Goal: Transaction & Acquisition: Book appointment/travel/reservation

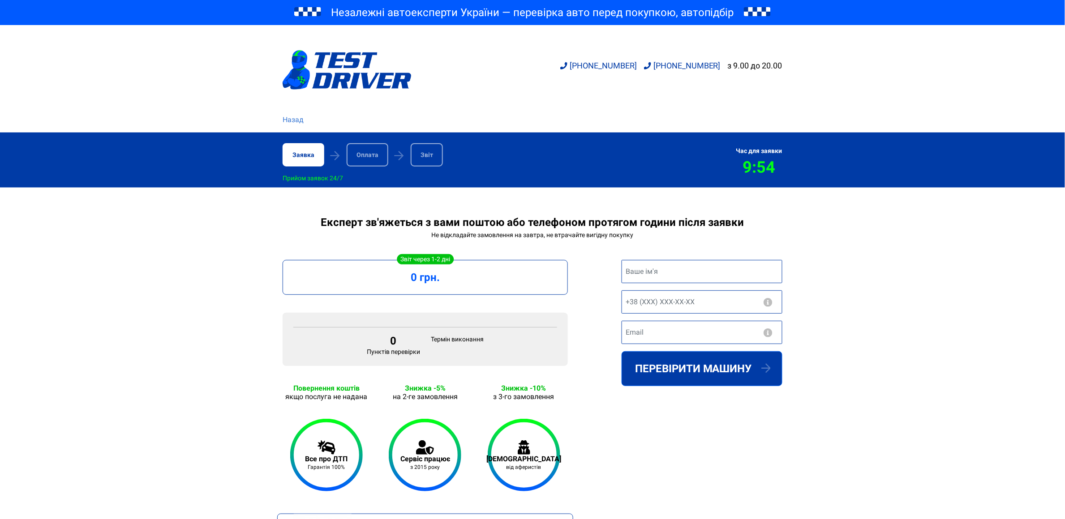
click at [295, 116] on link "Назад" at bounding box center [293, 120] width 21 height 11
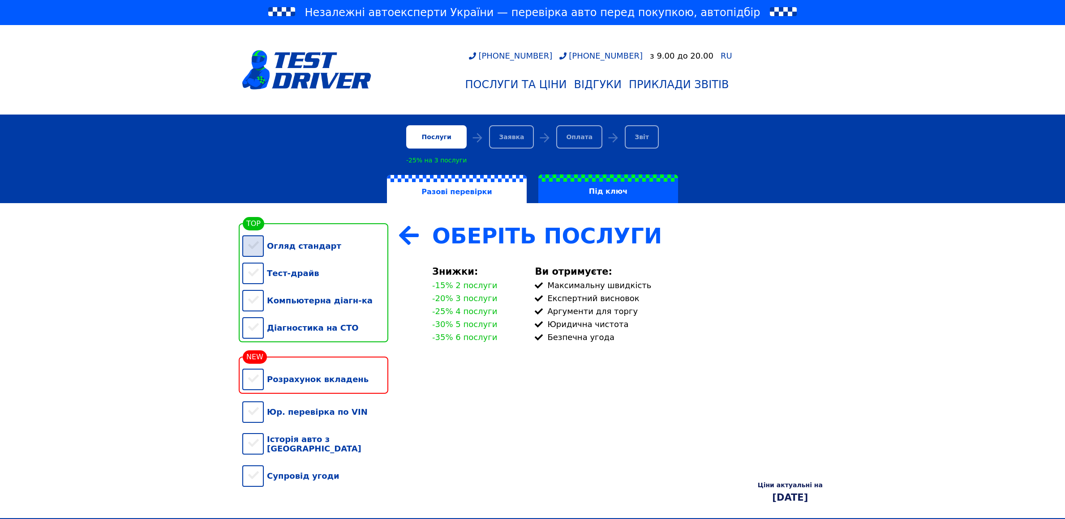
scroll to position [146, 0]
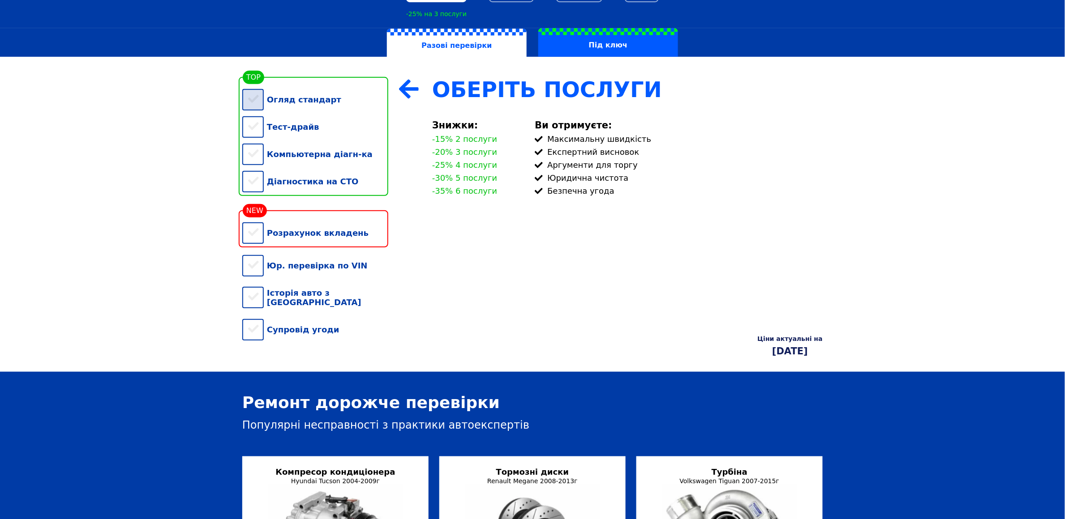
click at [297, 103] on div "Огляд стандарт" at bounding box center [315, 99] width 146 height 27
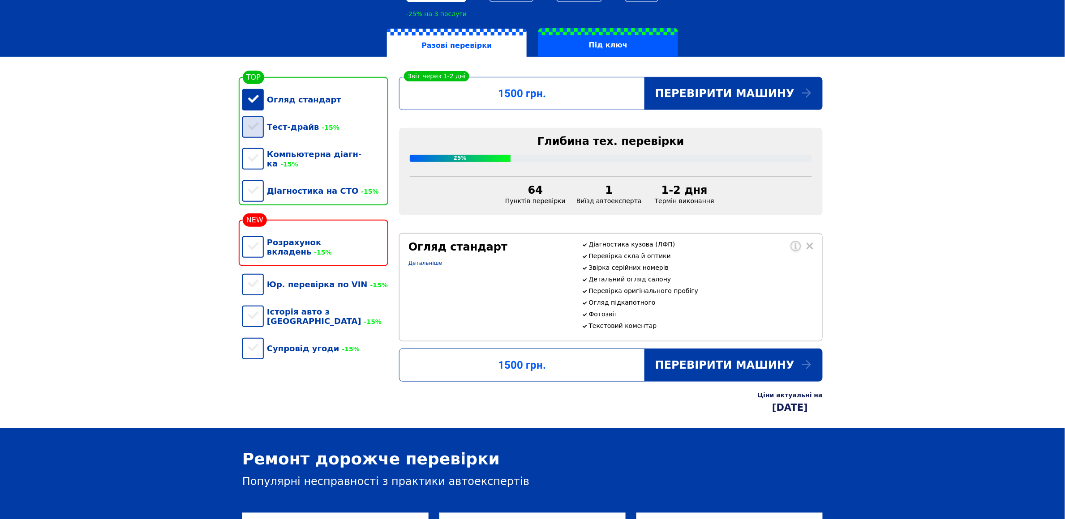
click at [290, 126] on div "Тест-драйв -15%" at bounding box center [315, 126] width 146 height 27
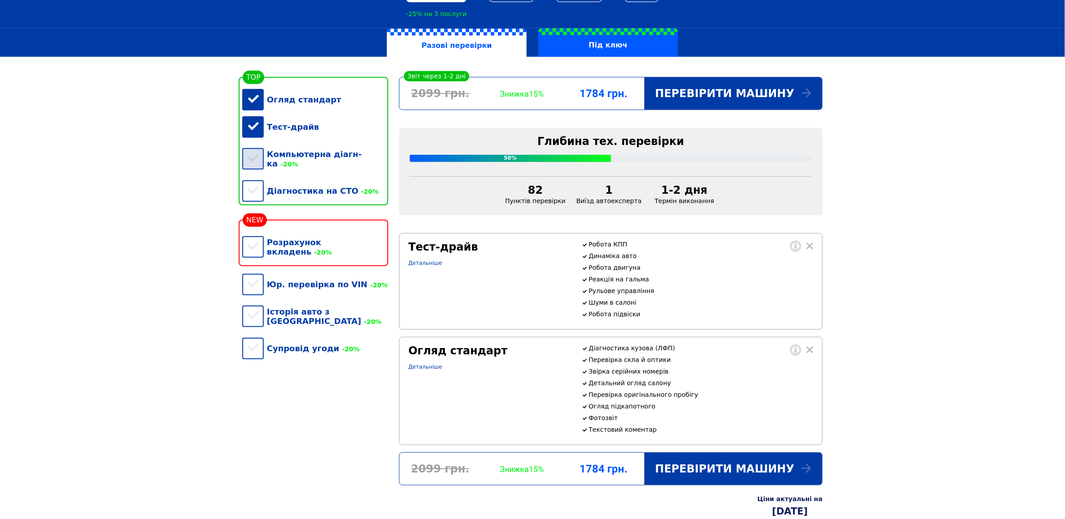
click at [277, 154] on div "Компьютерна діагн-ка -20%" at bounding box center [315, 159] width 146 height 37
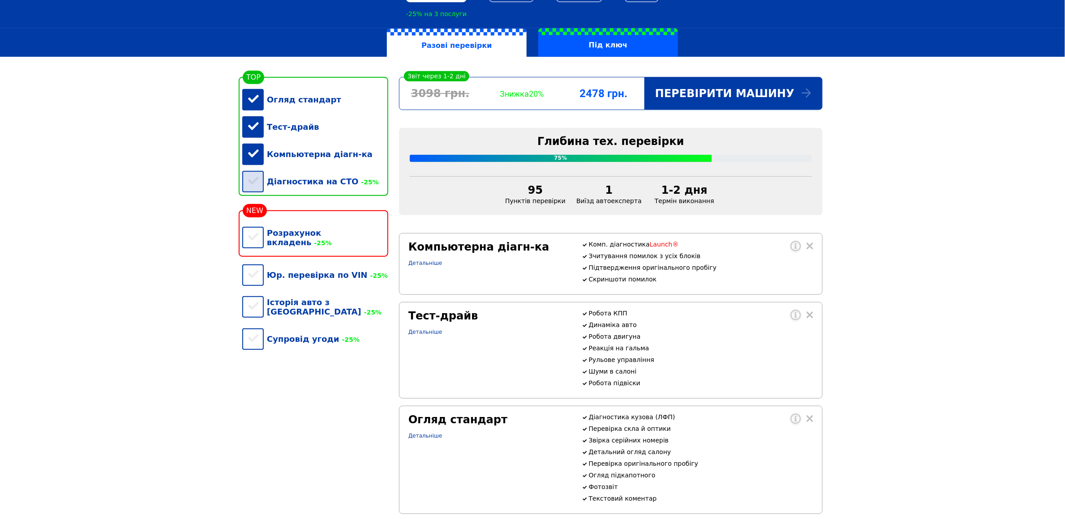
click at [273, 189] on div "Діагностика на СТО -25%" at bounding box center [315, 181] width 146 height 27
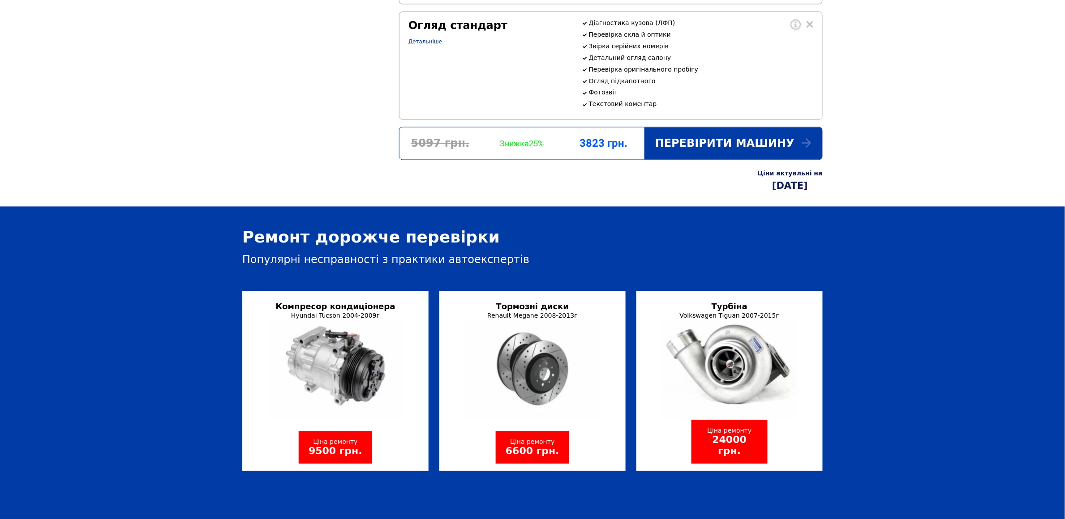
scroll to position [621, 0]
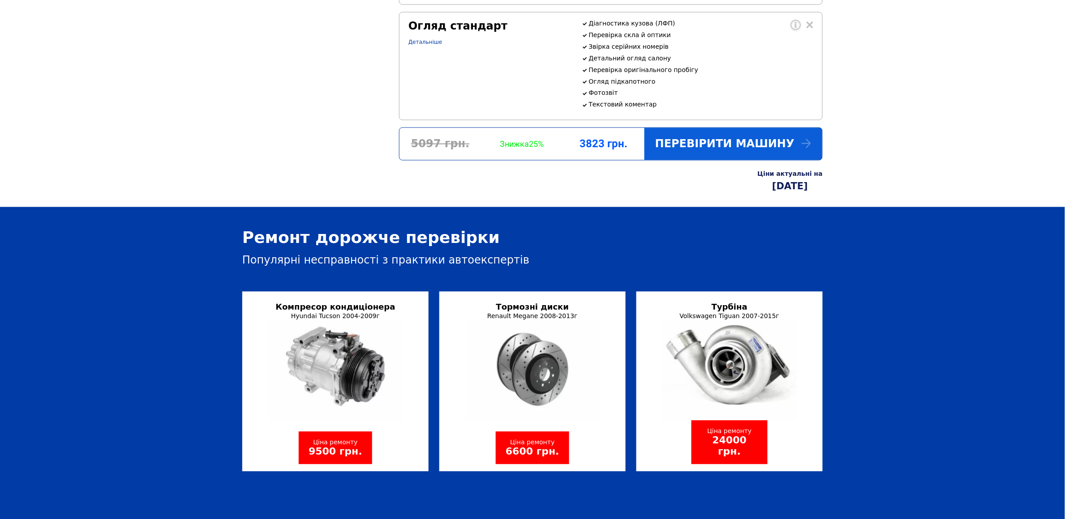
click at [775, 160] on div "Перевірити машину" at bounding box center [733, 144] width 178 height 32
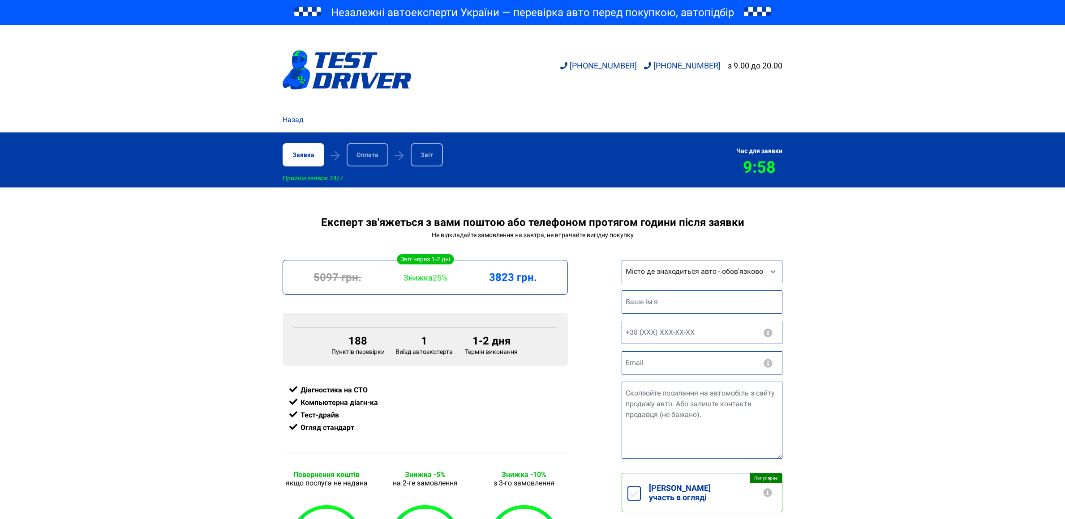
scroll to position [19, 0]
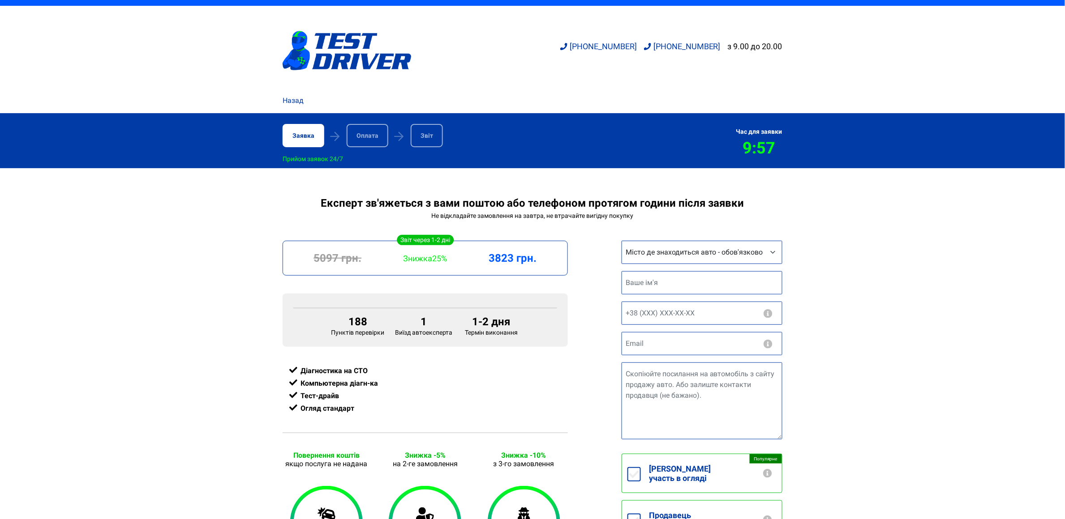
select select "Львів"
click at [621, 242] on select "Місто де знаходиться авто - обов'язково Інше місто Київ Запоріжжя Львів Вінниця…" at bounding box center [701, 252] width 161 height 23
click at [855, 232] on div "Експерт зв'яжеться з вами поштою або телефоном протягом години після заявки Не …" at bounding box center [532, 444] width 1065 height 494
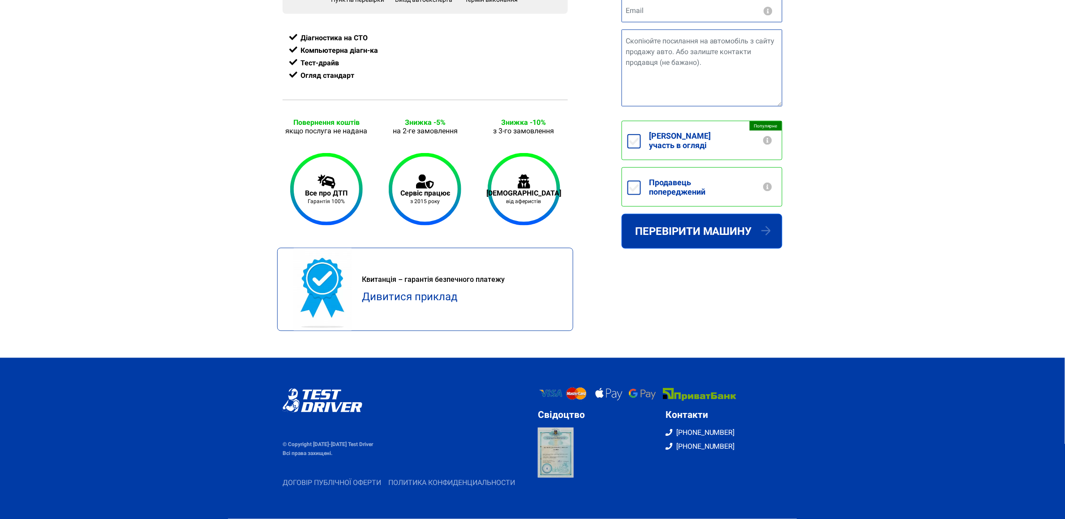
scroll to position [0, 0]
